Goal: Transaction & Acquisition: Purchase product/service

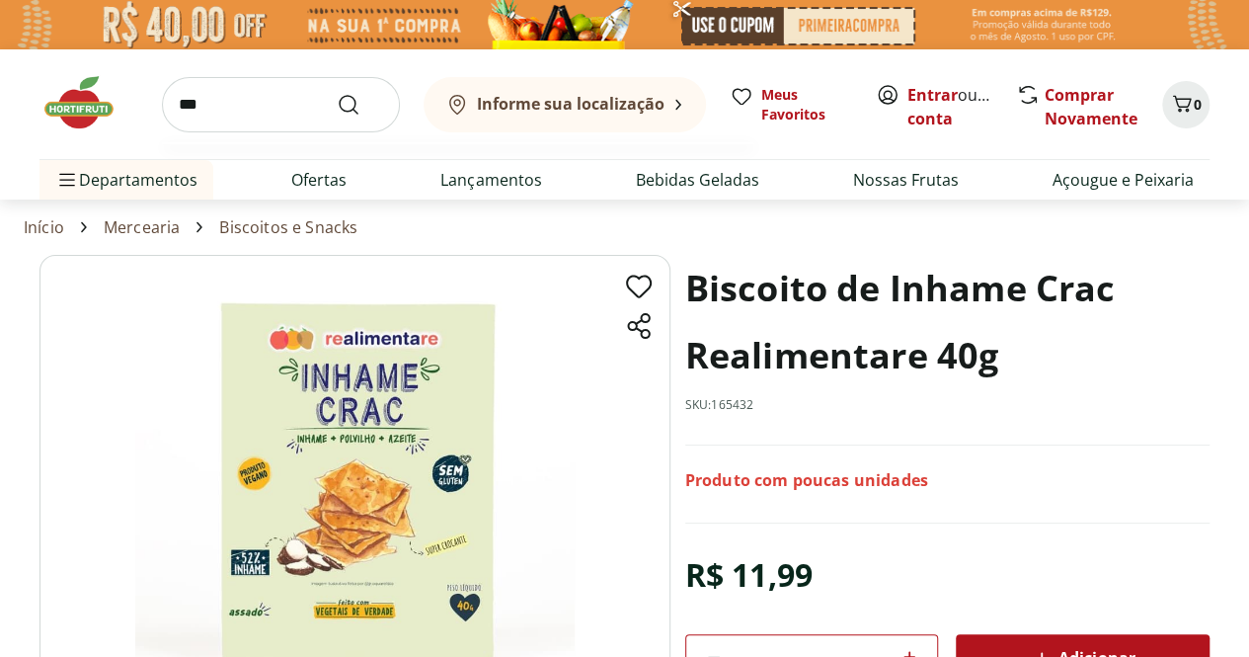
type input "***"
click at [337, 93] on button "Submit Search" at bounding box center [360, 105] width 47 height 24
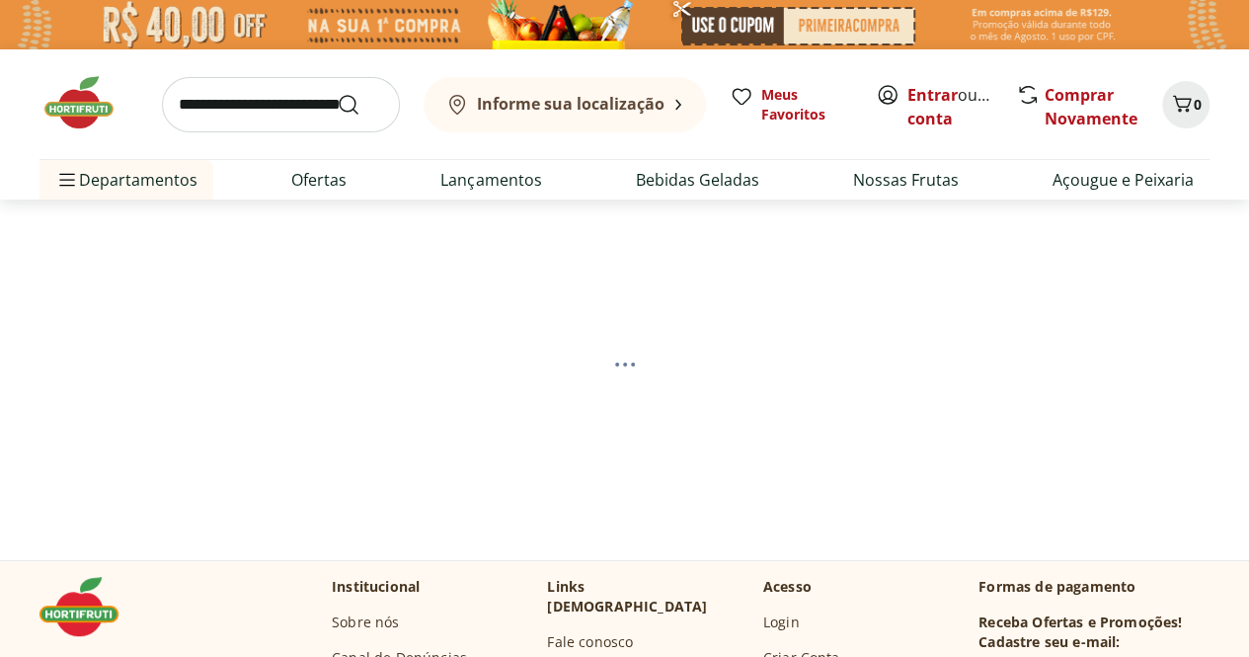
select select "**********"
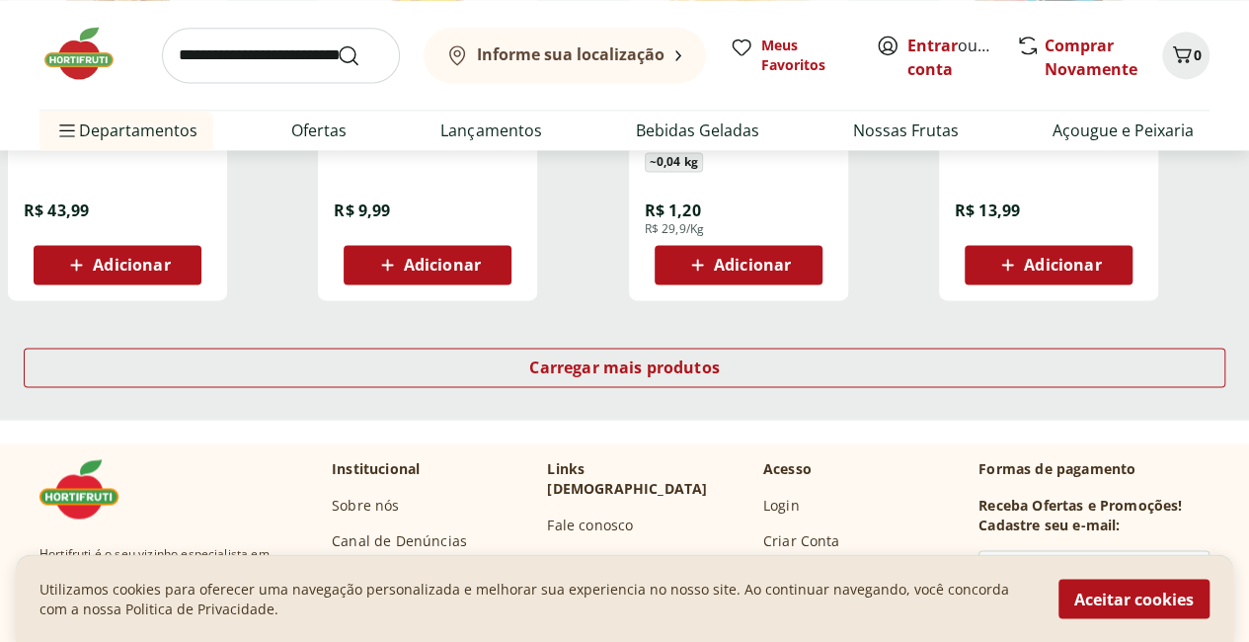
scroll to position [1382, 0]
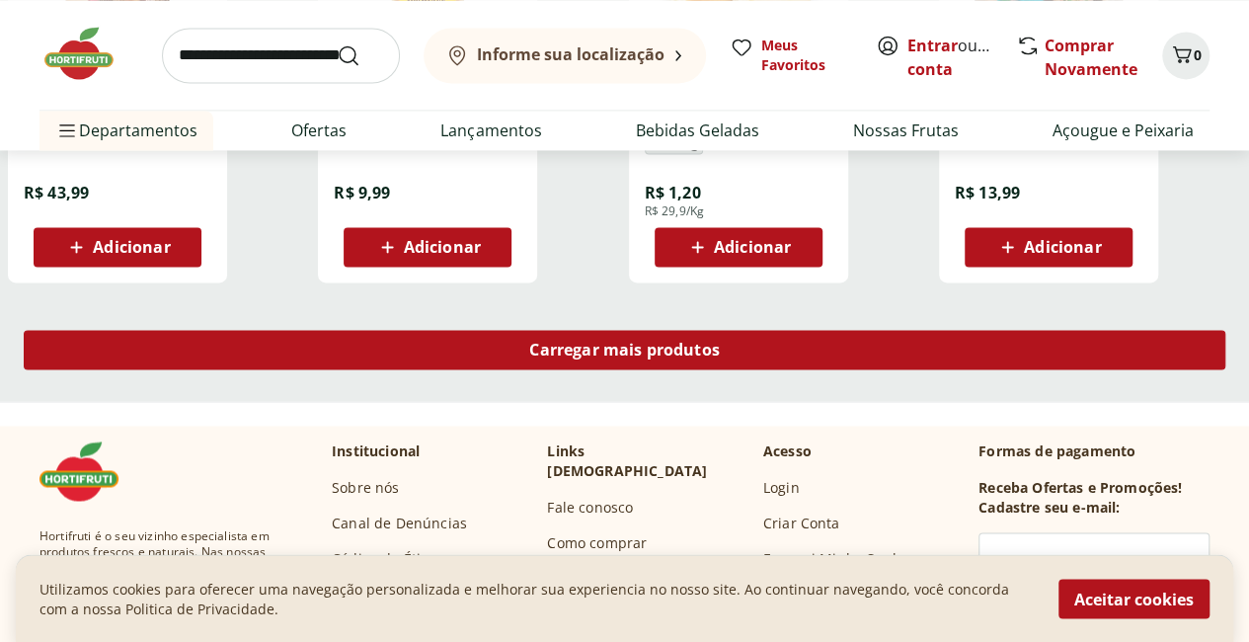
click at [800, 369] on div "Carregar mais produtos" at bounding box center [624, 349] width 1201 height 39
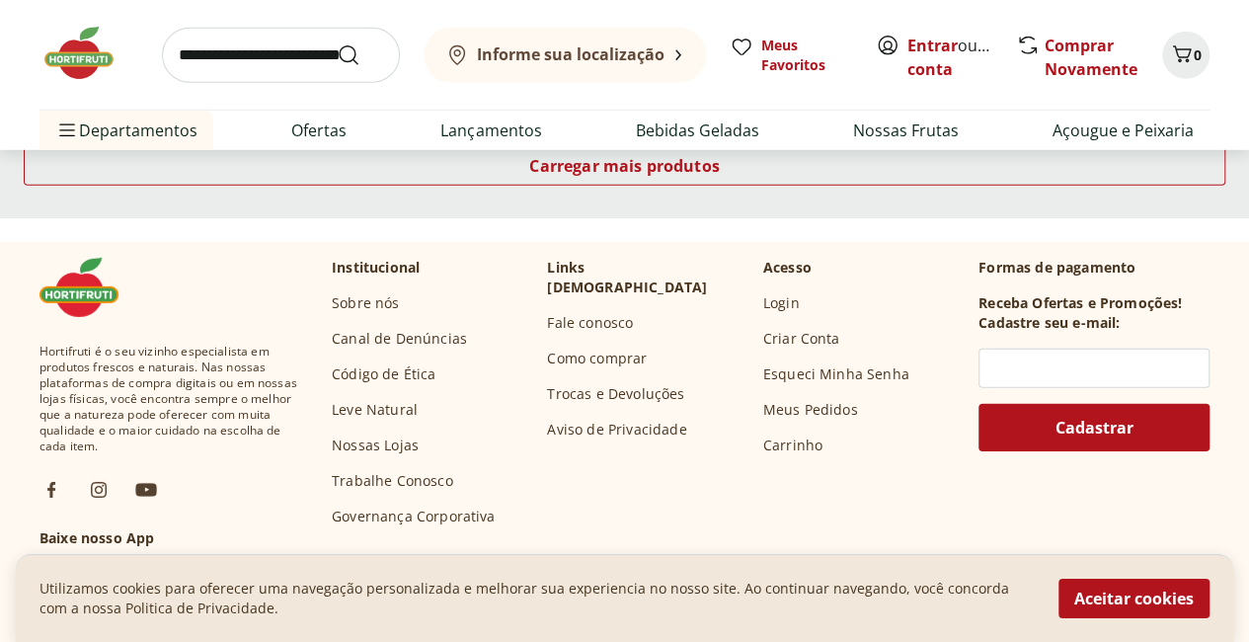
scroll to position [2666, 0]
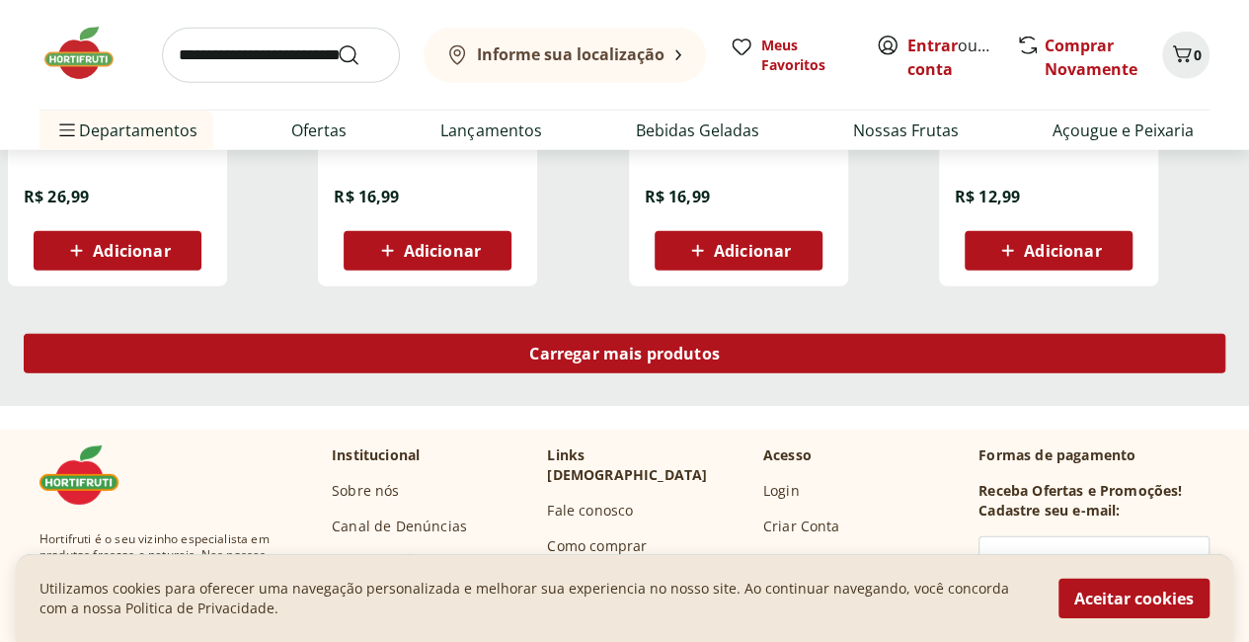
click at [720, 361] on span "Carregar mais produtos" at bounding box center [624, 354] width 191 height 16
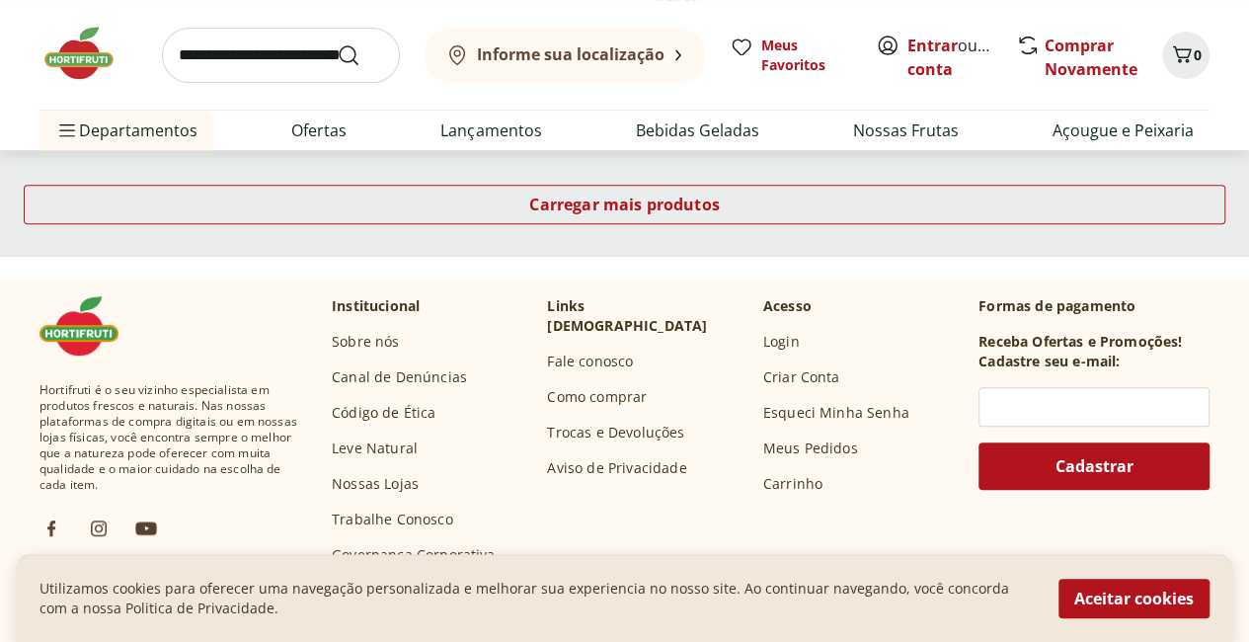
scroll to position [4146, 0]
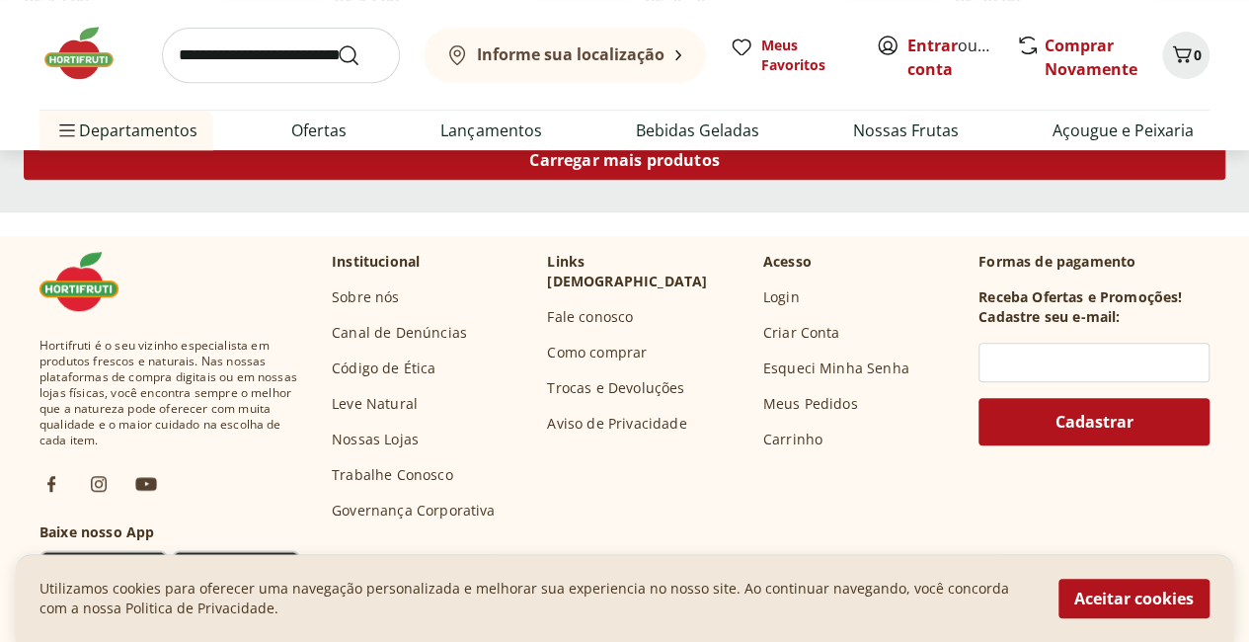
click at [855, 188] on link "Carregar mais produtos" at bounding box center [624, 163] width 1201 height 47
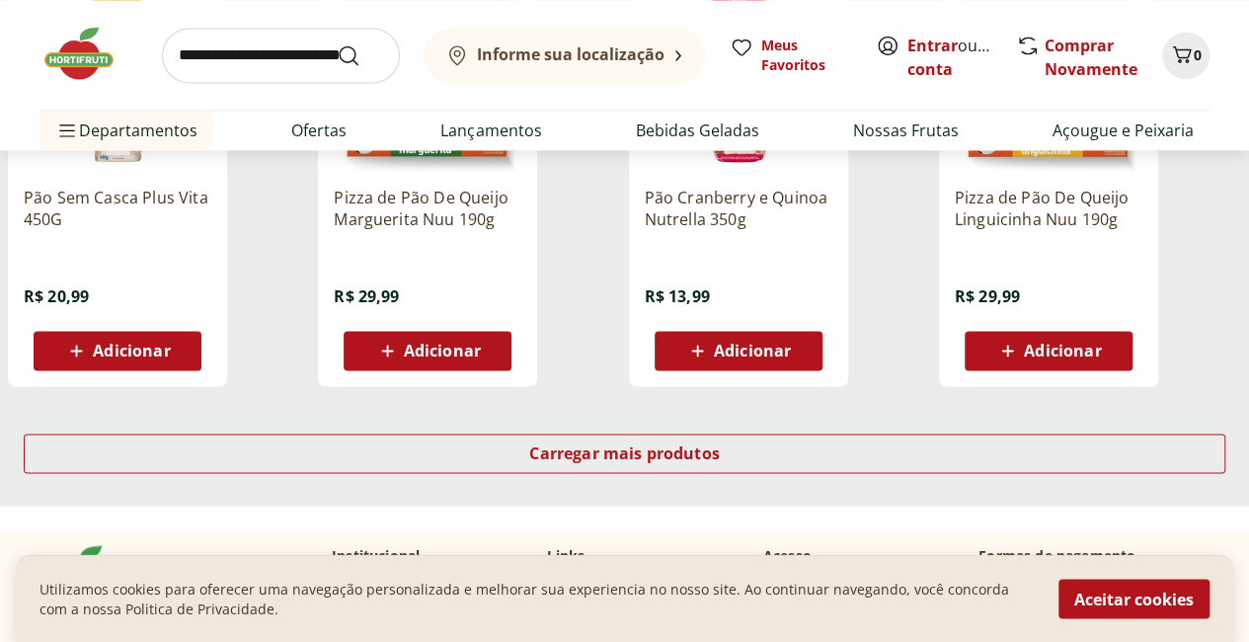
scroll to position [5232, 0]
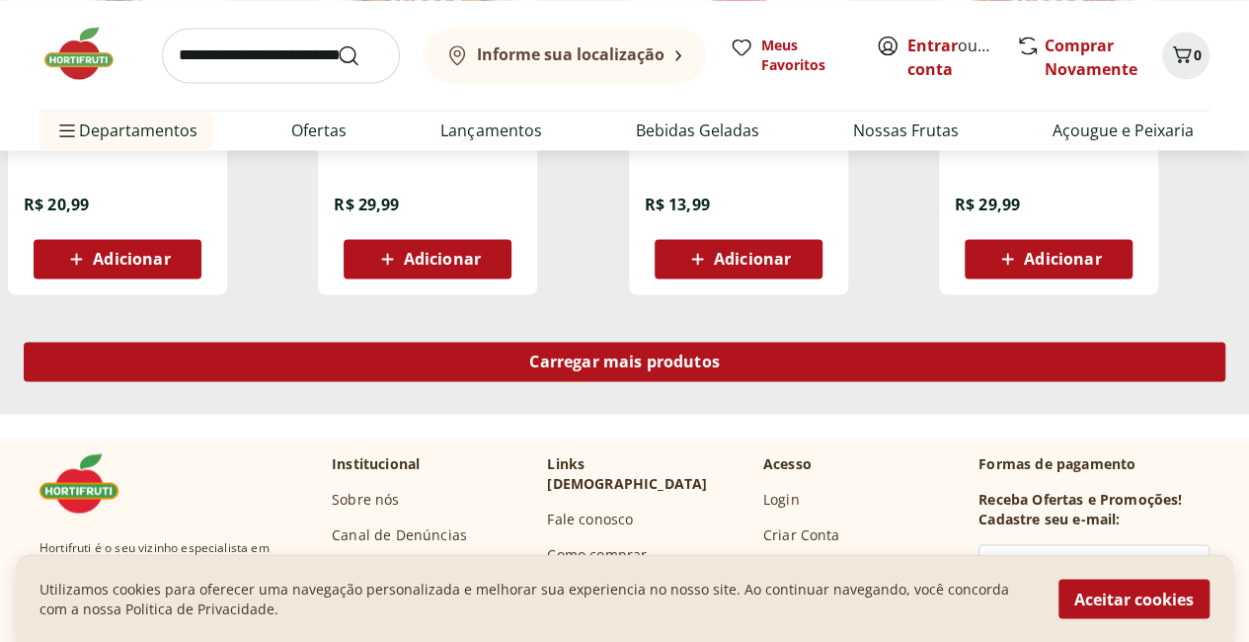
click at [833, 380] on div "Carregar mais produtos" at bounding box center [624, 361] width 1201 height 39
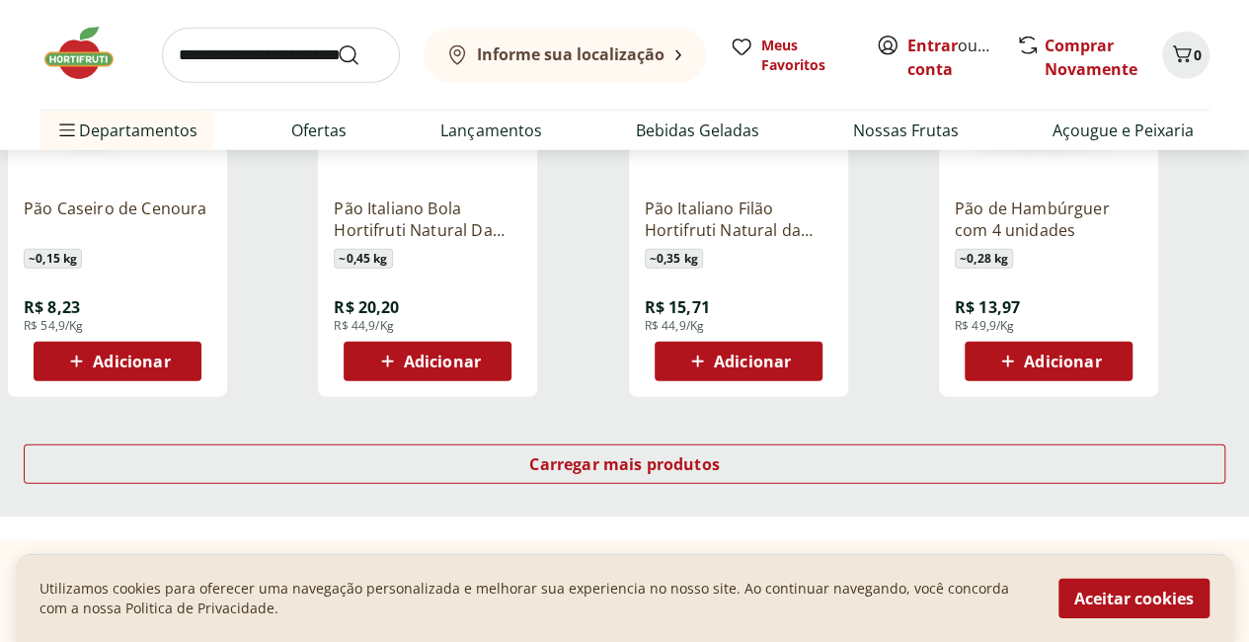
scroll to position [6516, 0]
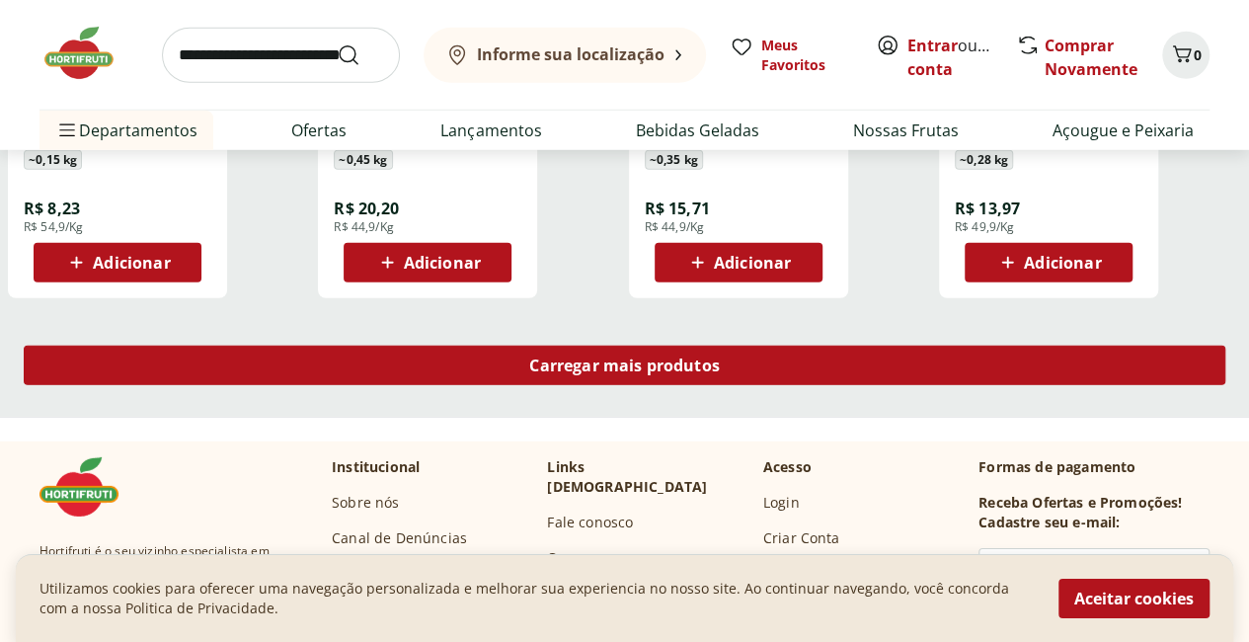
click at [720, 373] on span "Carregar mais produtos" at bounding box center [624, 365] width 191 height 16
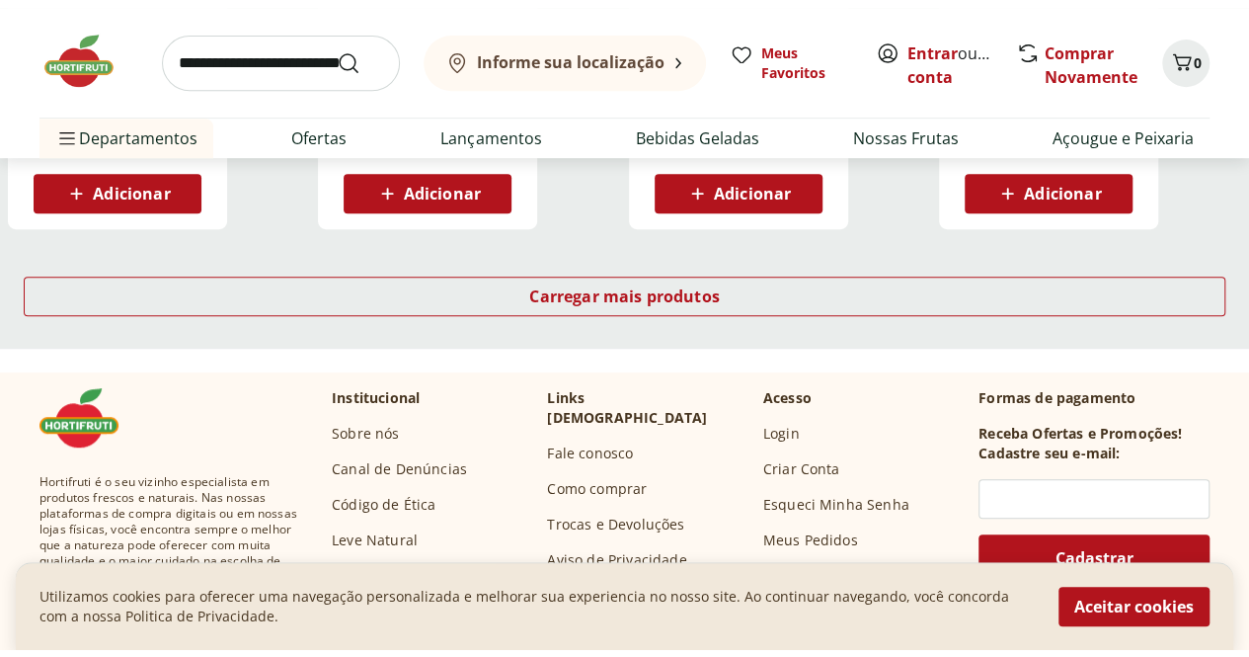
scroll to position [7997, 0]
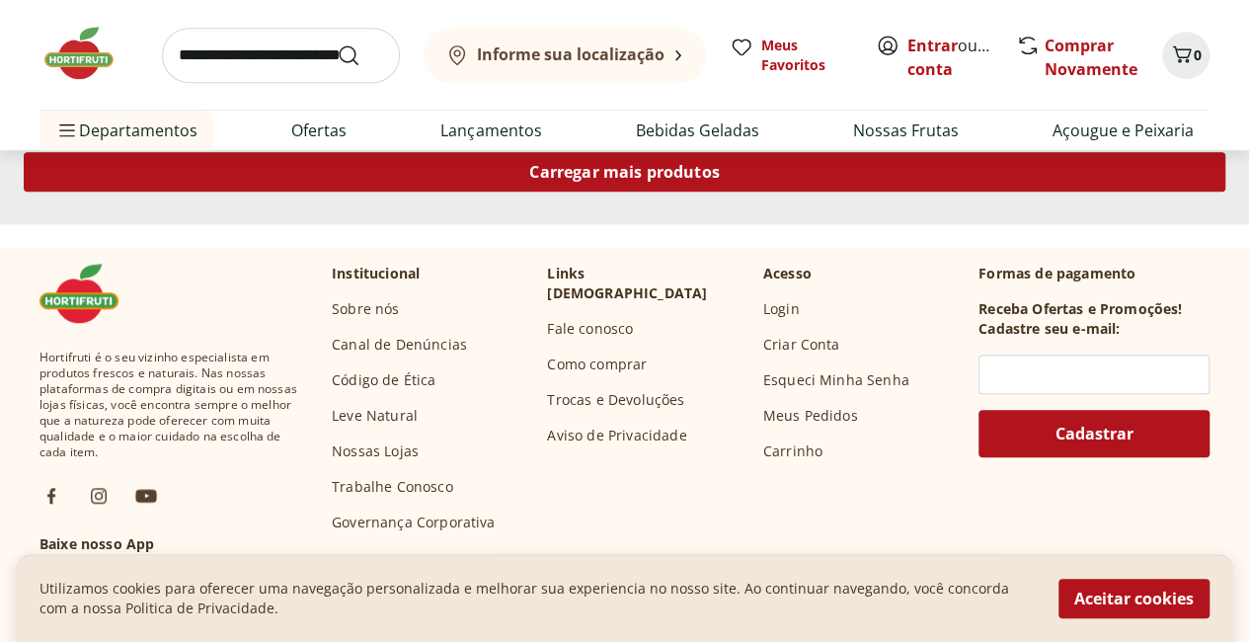
click at [822, 191] on div "Carregar mais produtos" at bounding box center [624, 171] width 1201 height 39
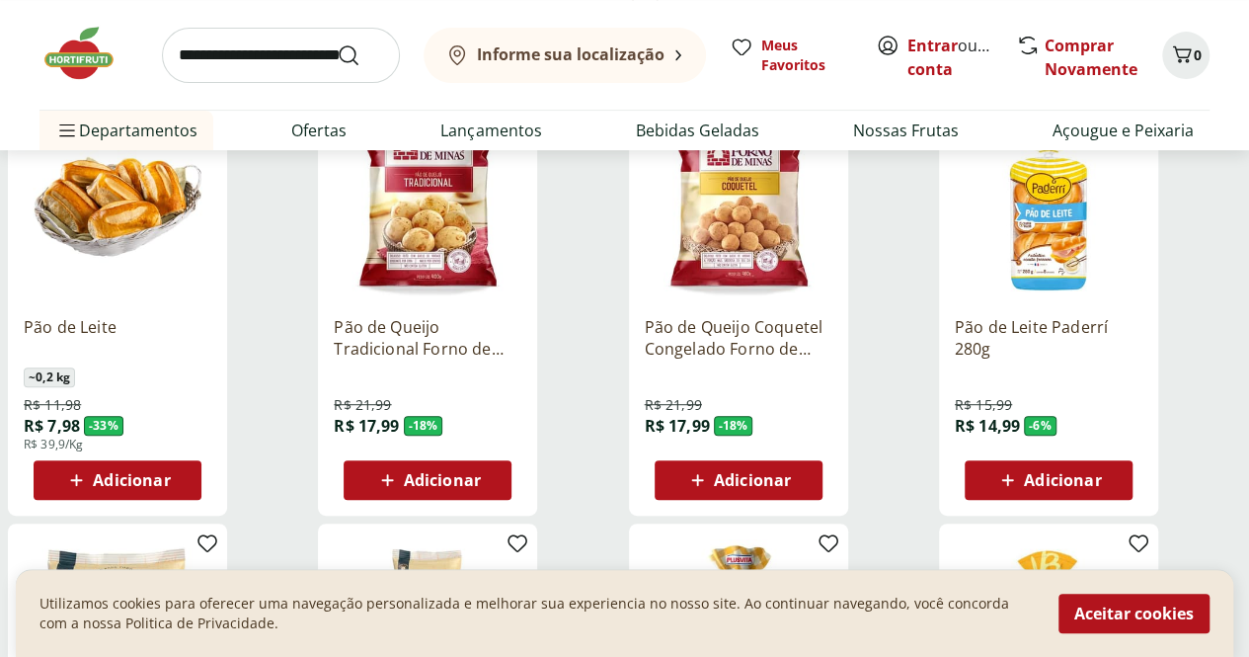
scroll to position [0, 0]
